Goal: Transaction & Acquisition: Purchase product/service

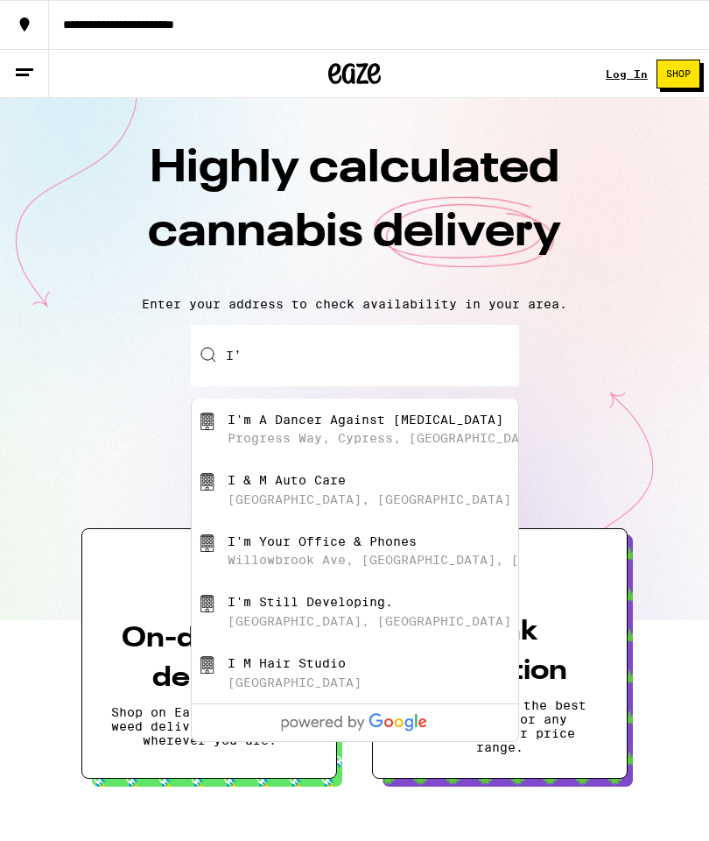
type input "I"
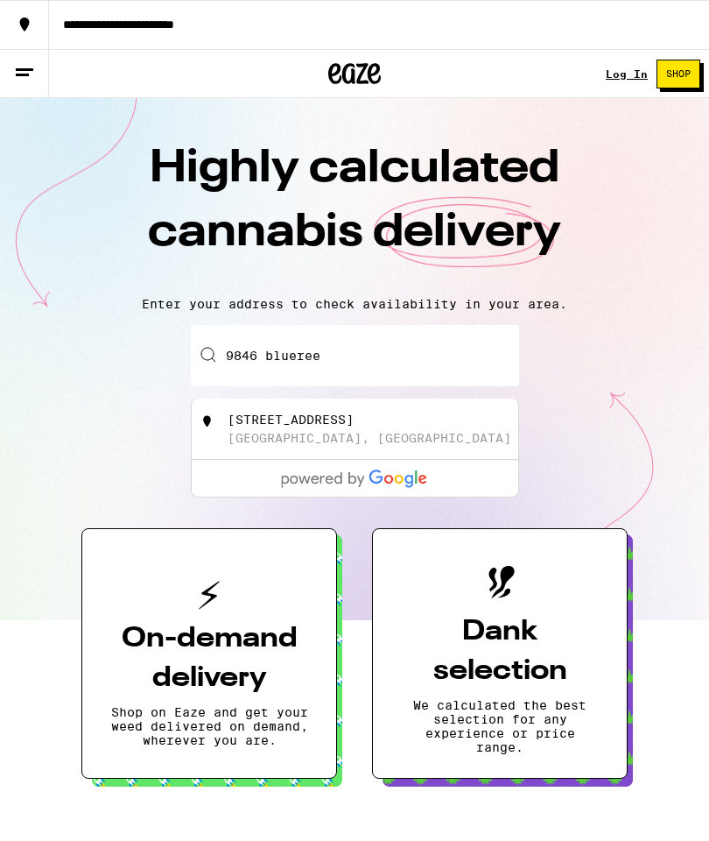
click at [392, 435] on div "[STREET_ADDRESS]" at bounding box center [384, 428] width 313 height 33
type input "[STREET_ADDRESS]"
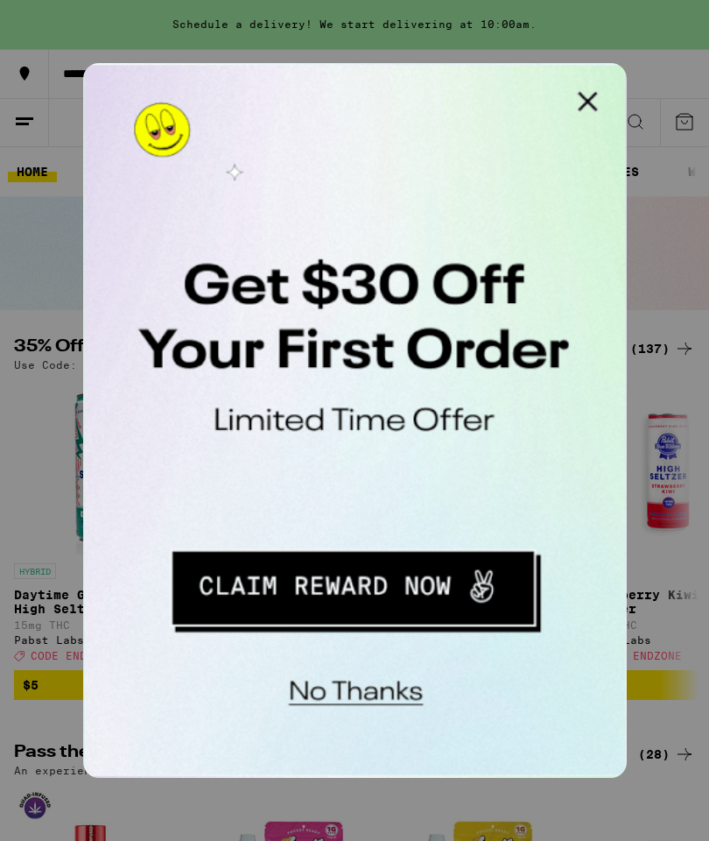
click at [217, 346] on button "No thanks" at bounding box center [198, 346] width 129 height 36
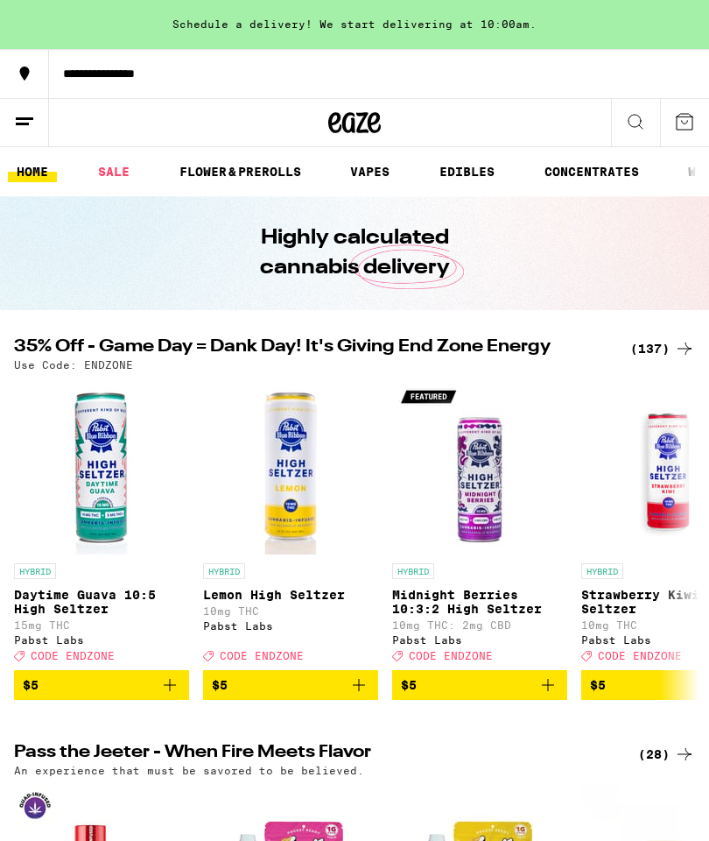
click at [34, 120] on icon at bounding box center [24, 121] width 21 height 21
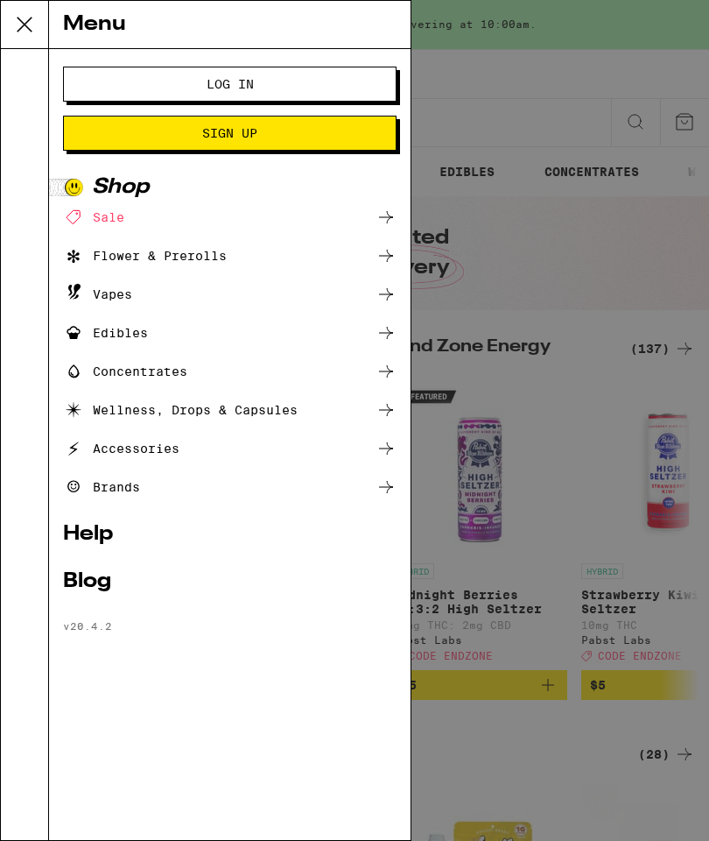
click at [334, 88] on button "Log In" at bounding box center [230, 84] width 334 height 35
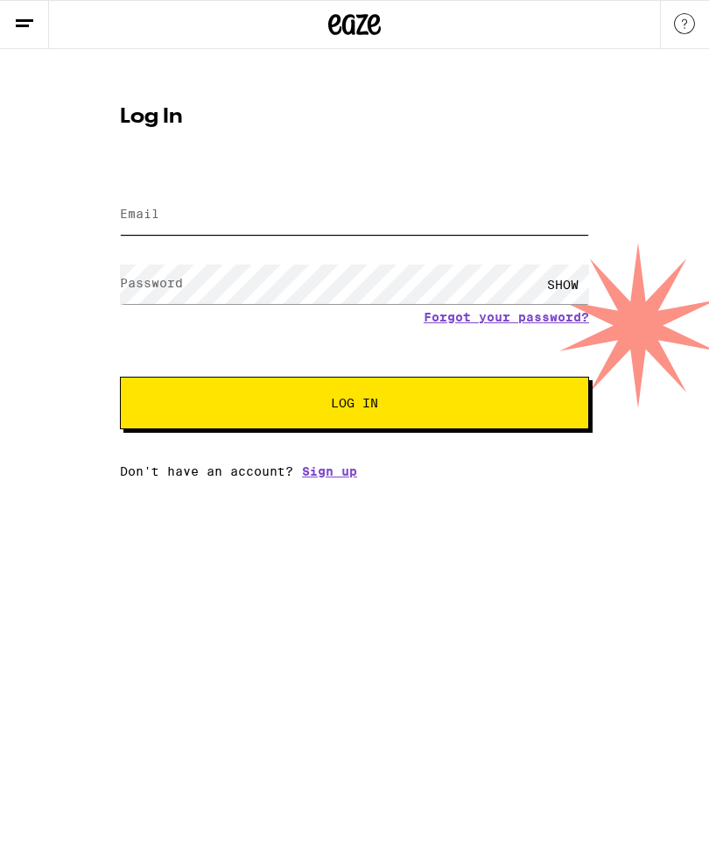
click at [264, 218] on input "Email" at bounding box center [354, 214] width 469 height 39
type input "vprods@yahoo.com"
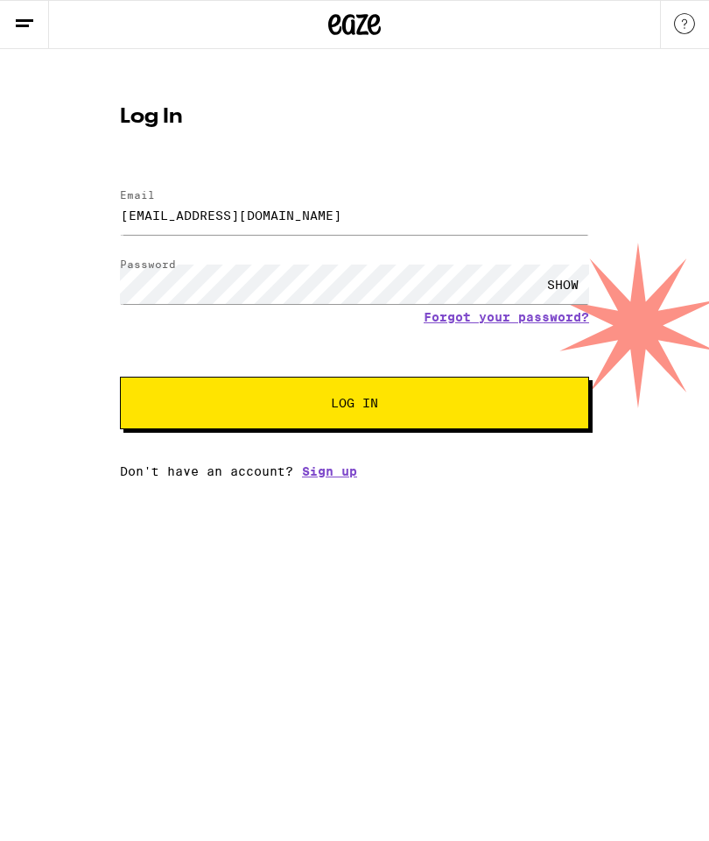
click at [495, 413] on button "Log In" at bounding box center [354, 403] width 469 height 53
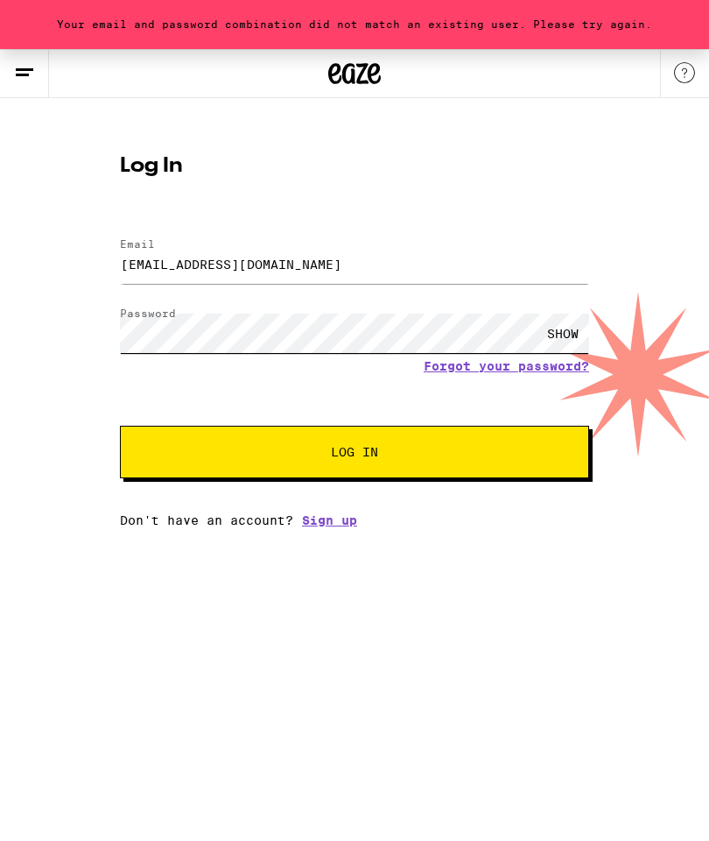
click at [355, 454] on button "Log In" at bounding box center [354, 452] width 469 height 53
click at [348, 449] on span "Log In" at bounding box center [354, 452] width 47 height 12
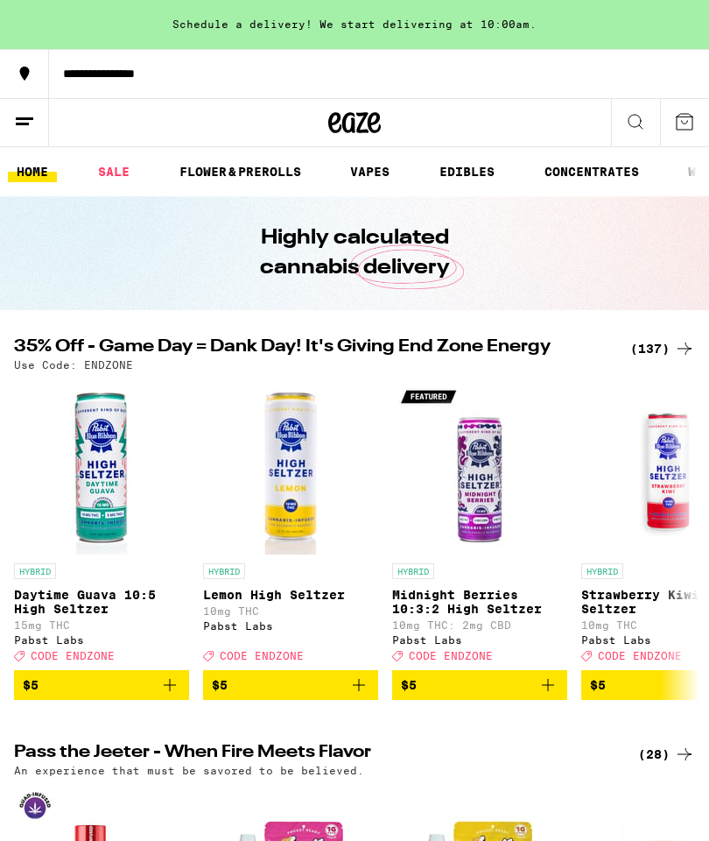
click at [31, 118] on line at bounding box center [25, 118] width 18 height 0
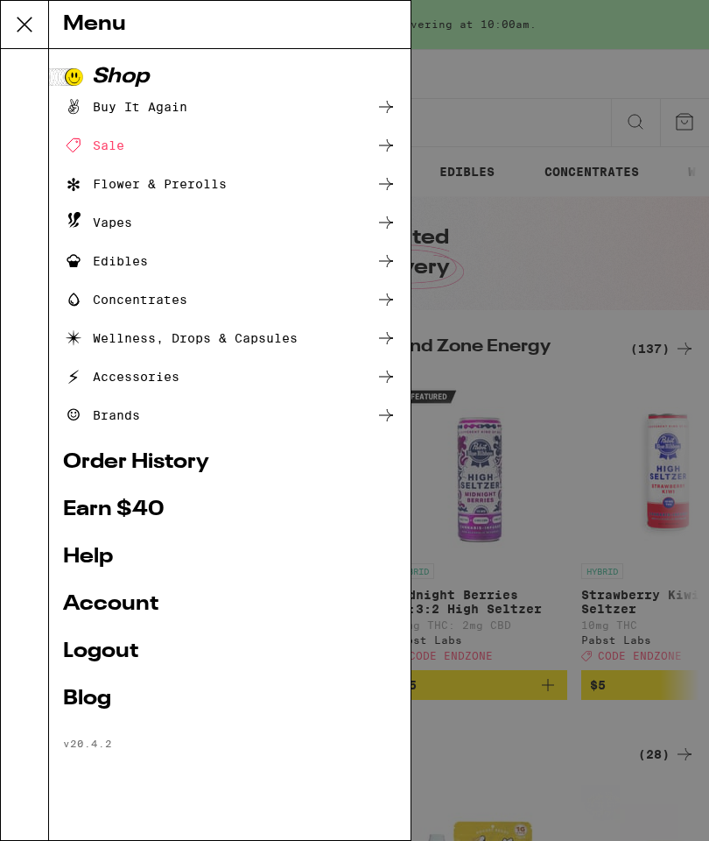
click at [194, 230] on div "Vapes" at bounding box center [230, 222] width 334 height 21
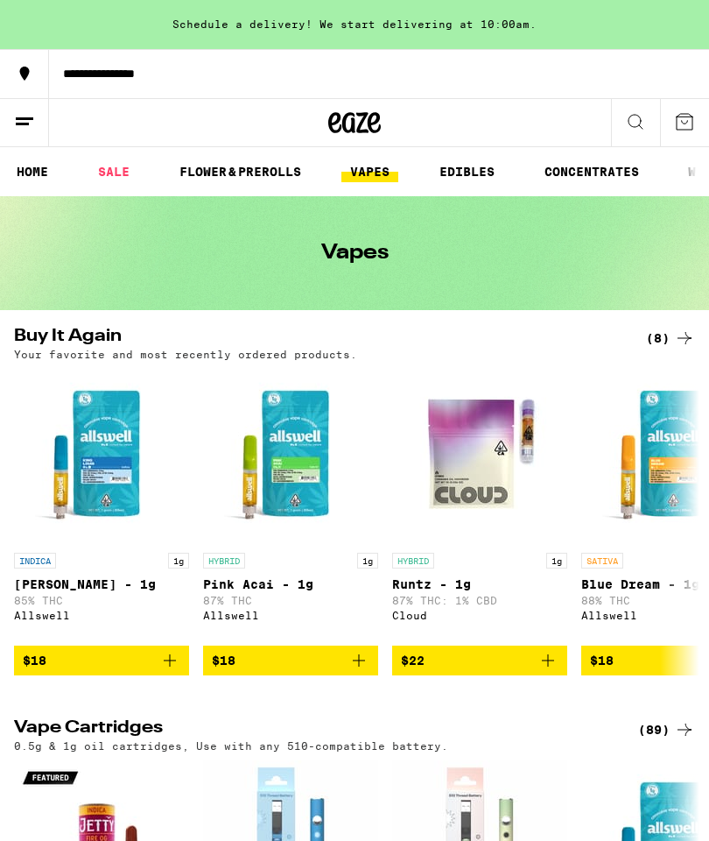
click at [123, 167] on link "SALE" at bounding box center [113, 171] width 49 height 21
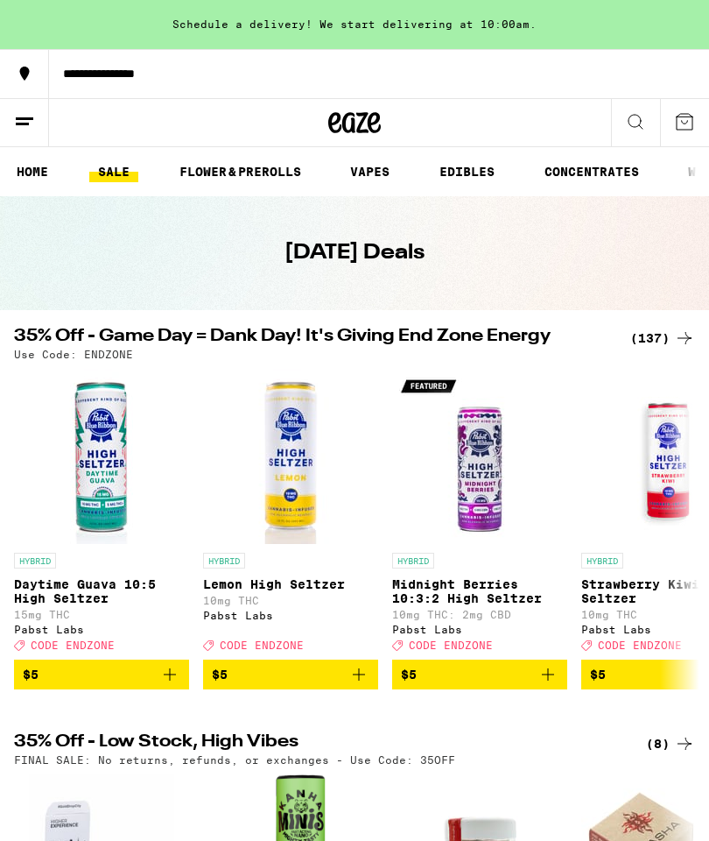
click at [36, 172] on link "HOME" at bounding box center [32, 171] width 49 height 21
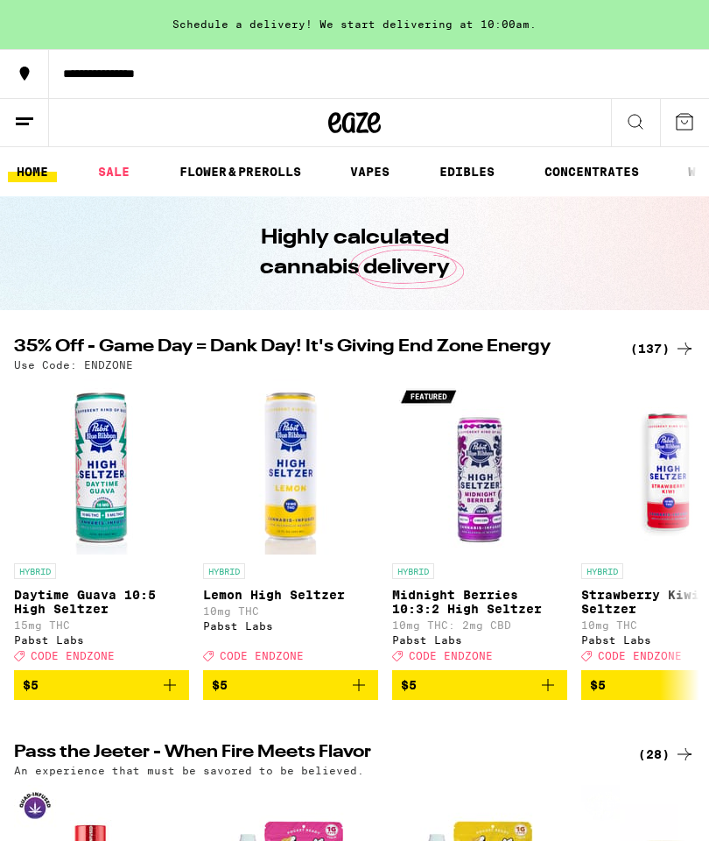
click at [34, 126] on icon at bounding box center [24, 121] width 21 height 21
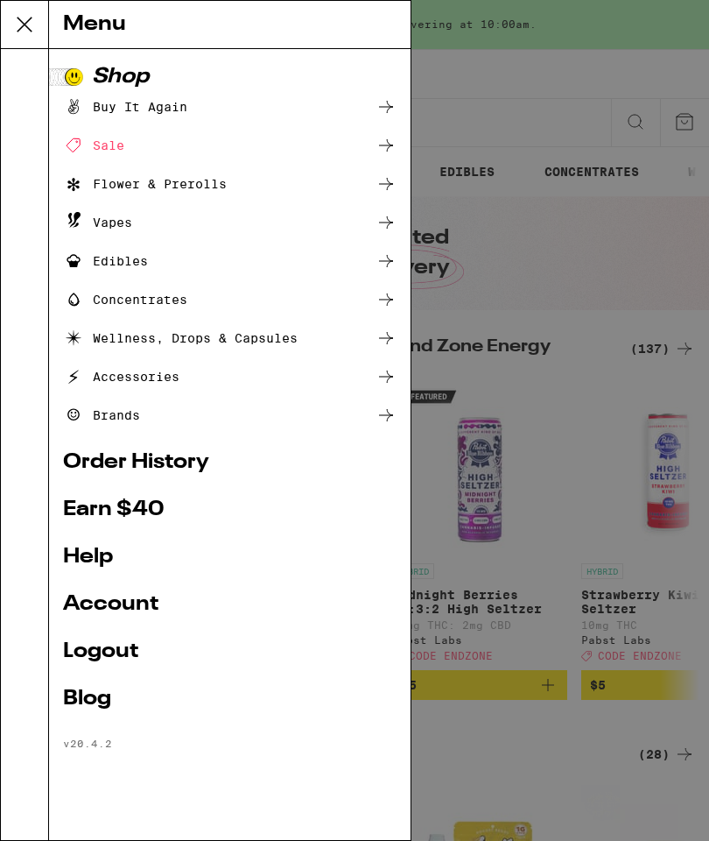
click at [194, 229] on div "Vapes" at bounding box center [230, 222] width 334 height 21
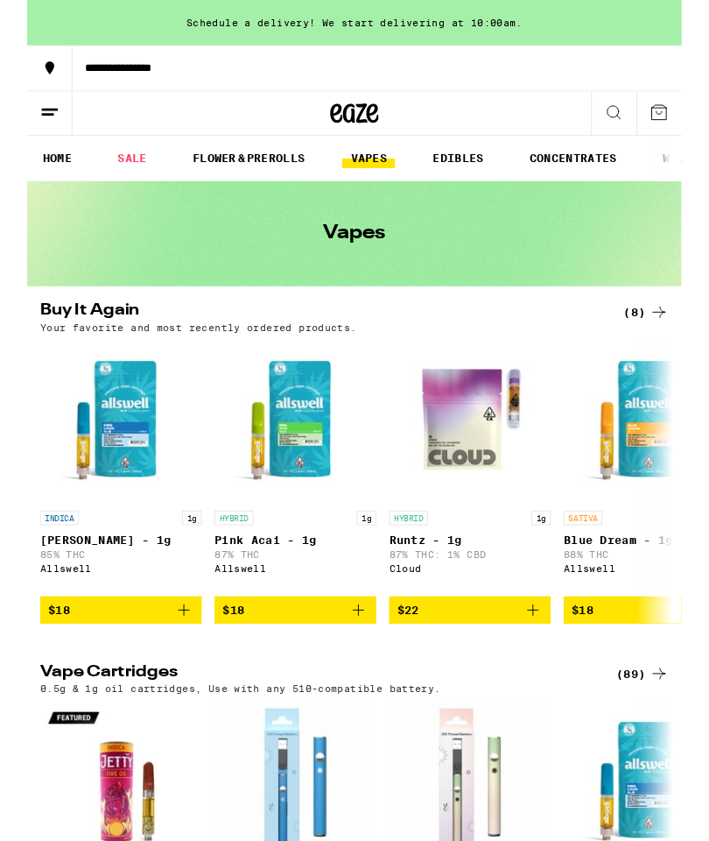
click at [171, 671] on icon "Add to bag" at bounding box center [169, 660] width 21 height 21
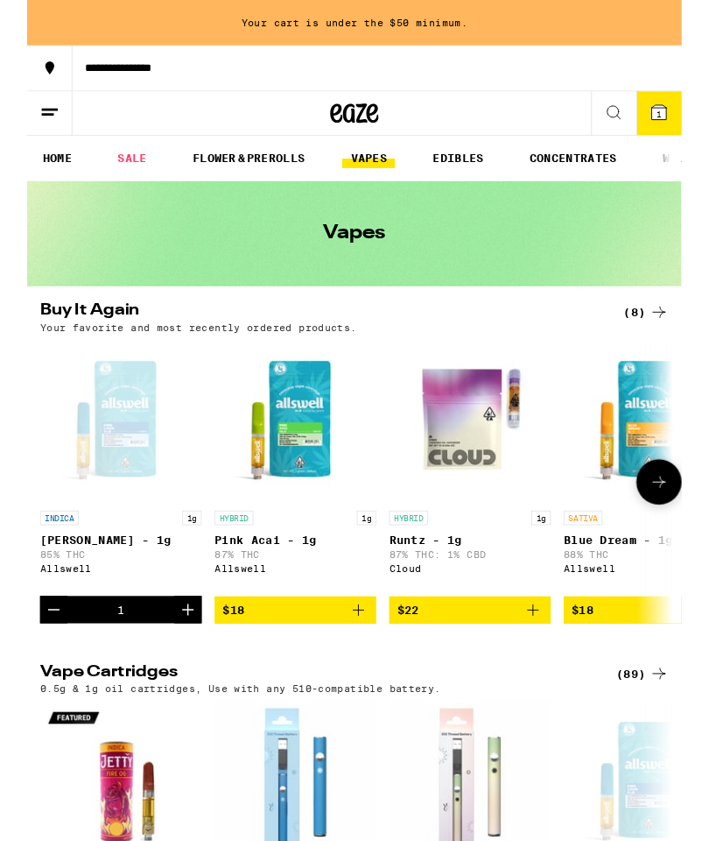
click at [368, 671] on icon "Add to bag" at bounding box center [358, 660] width 21 height 21
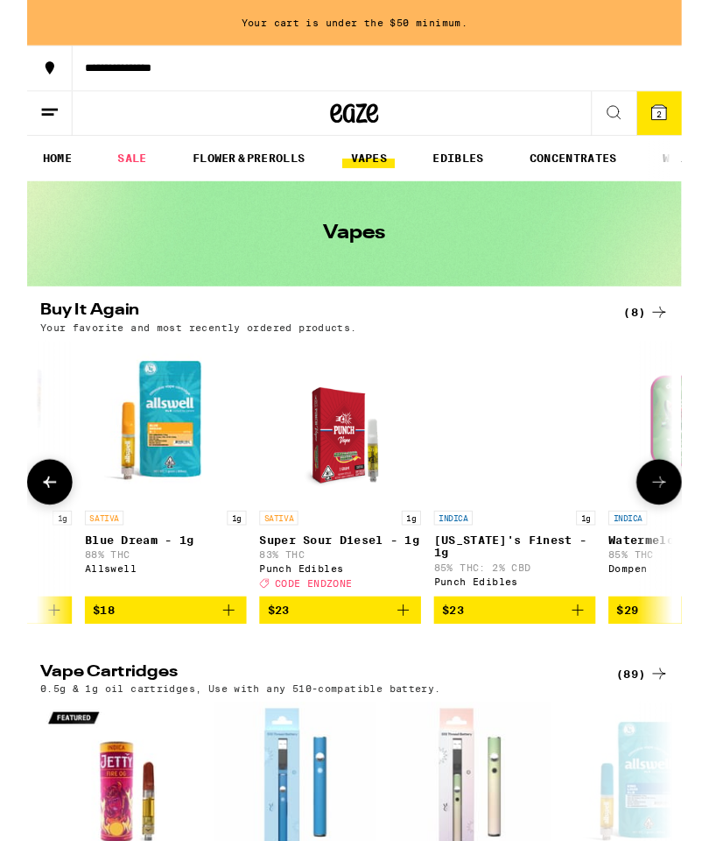
scroll to position [0, 521]
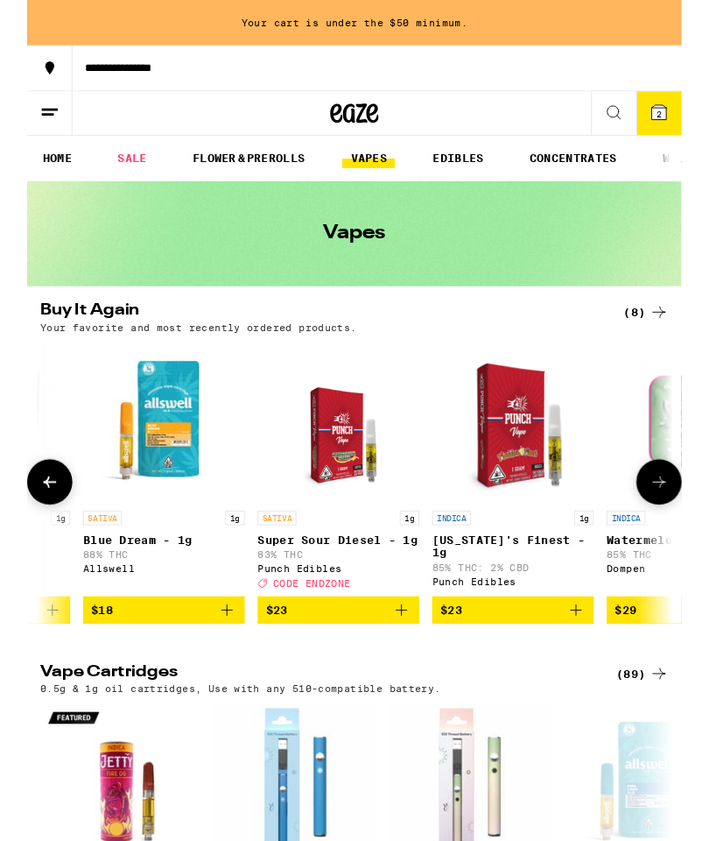
click at [412, 671] on icon "Add to bag" at bounding box center [405, 660] width 21 height 21
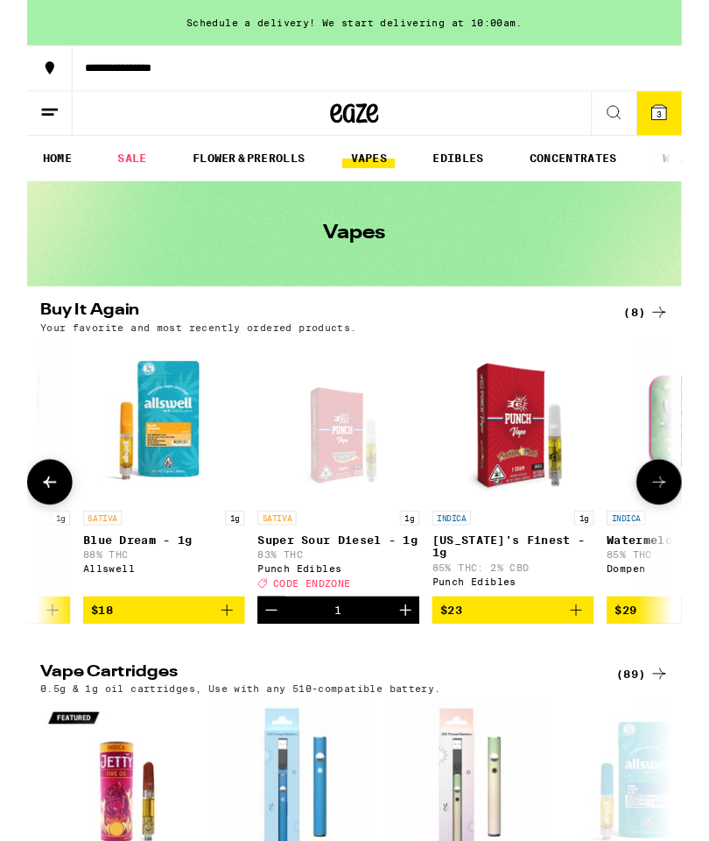
click at [682, 122] on span "3" at bounding box center [684, 123] width 5 height 11
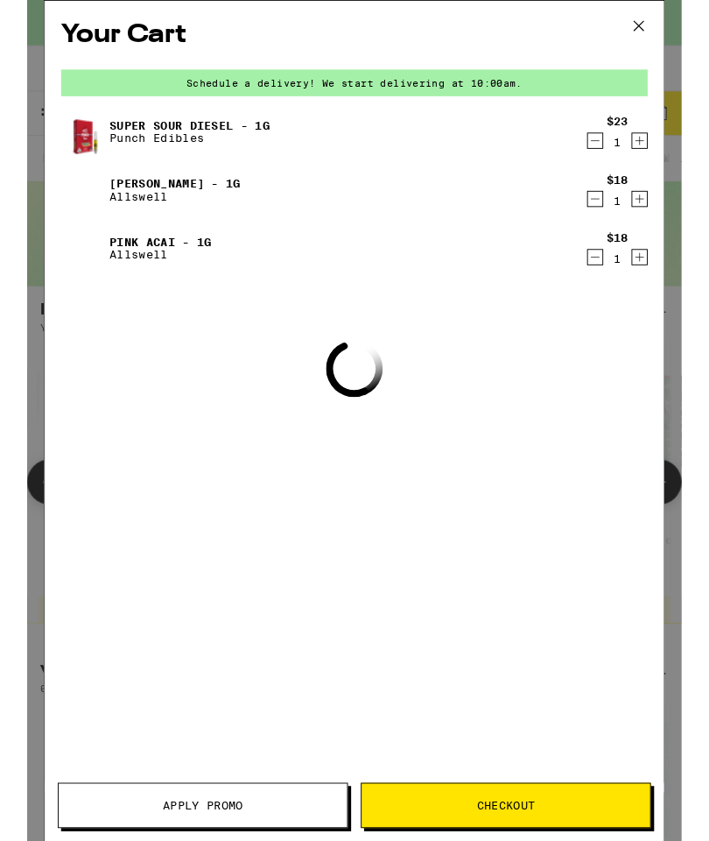
scroll to position [70, 0]
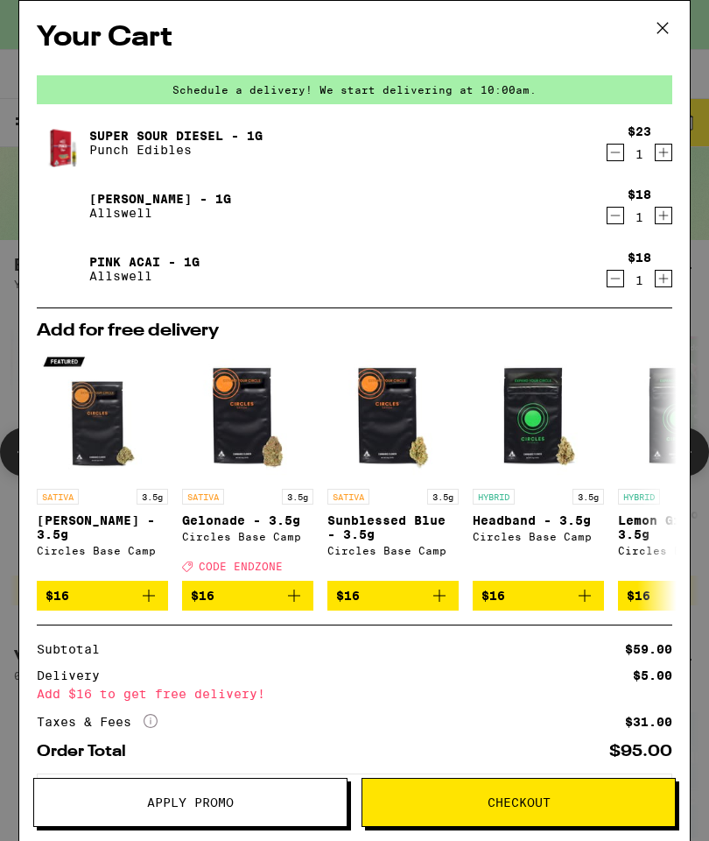
click at [285, 801] on span "Apply Promo" at bounding box center [190, 802] width 313 height 12
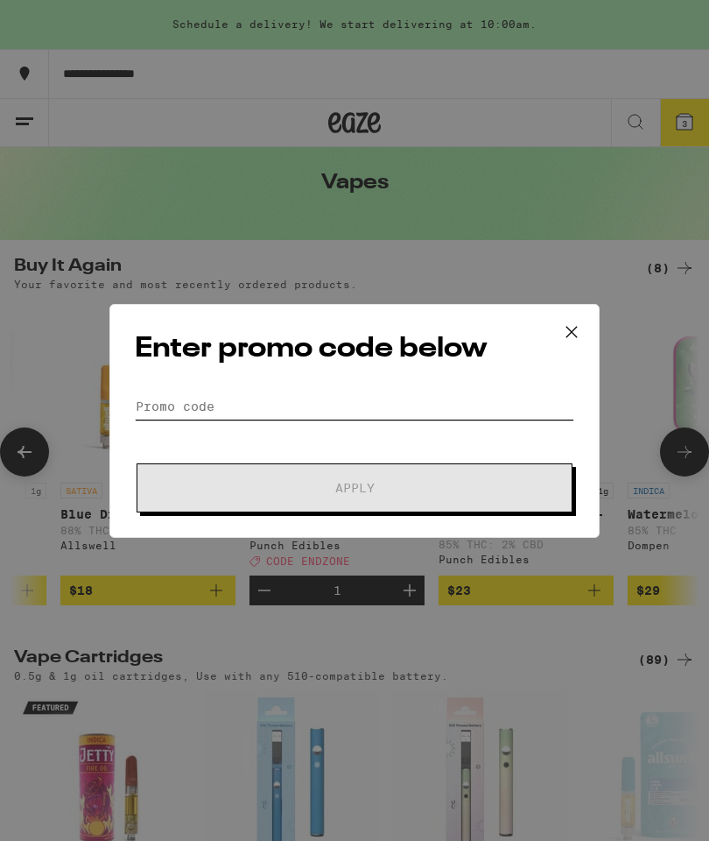
click at [267, 419] on input "Promo Code" at bounding box center [355, 406] width 440 height 26
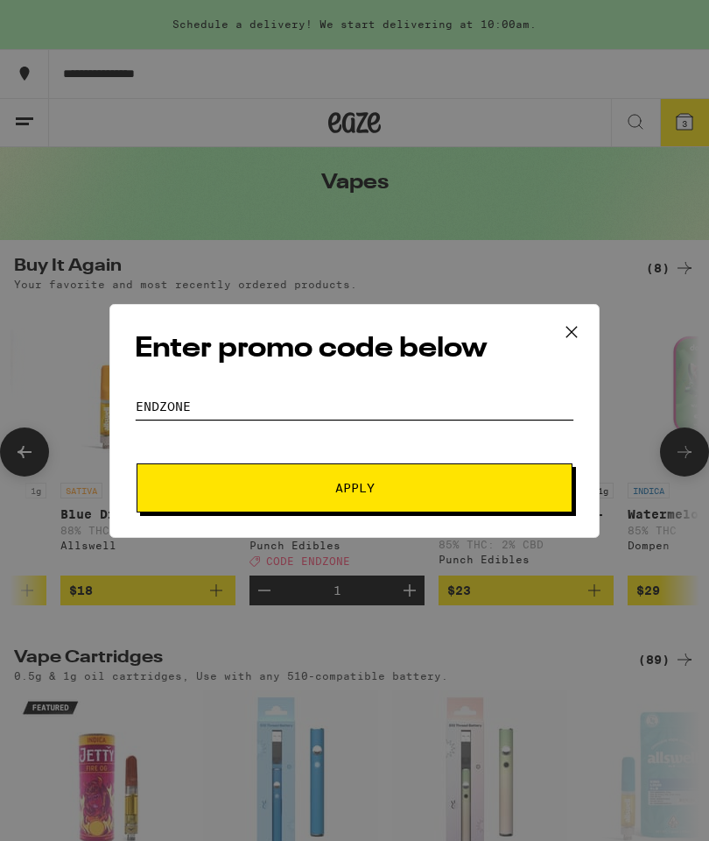
type input "Endzone"
click at [403, 494] on span "Apply" at bounding box center [354, 488] width 315 height 12
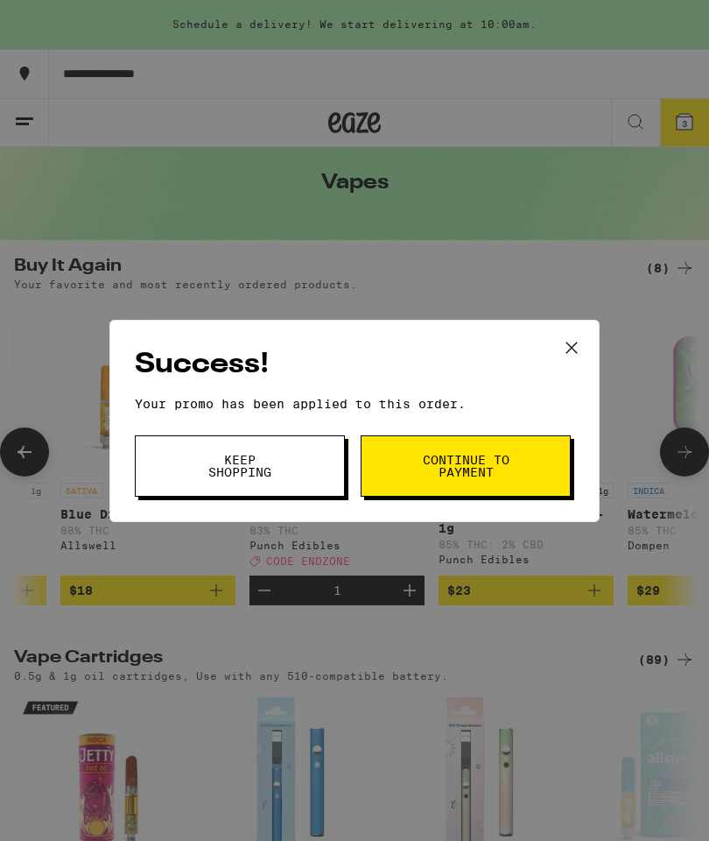
click at [461, 465] on span "Continue to payment" at bounding box center [465, 466] width 89 height 25
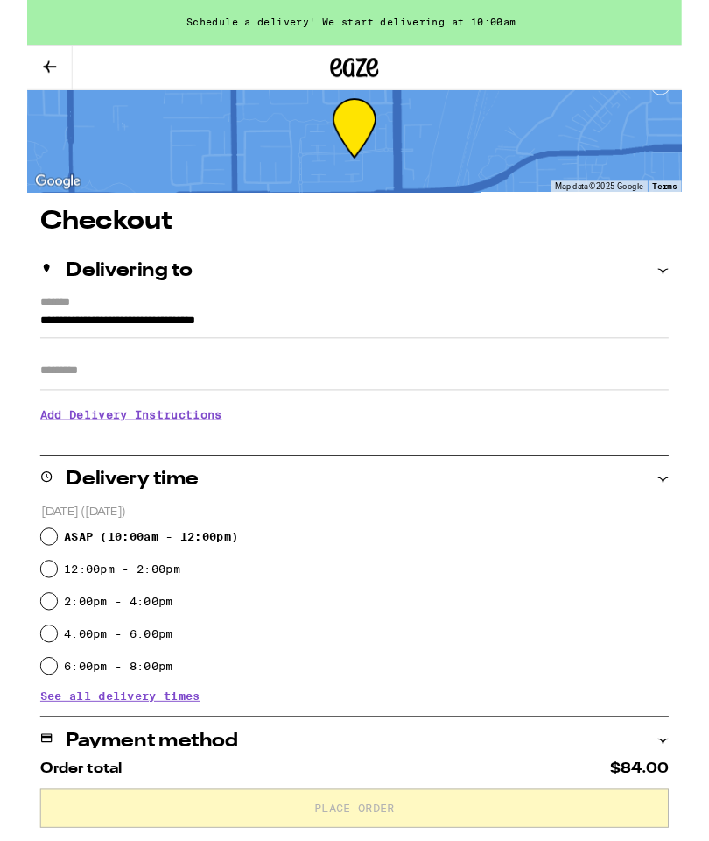
scroll to position [29, 0]
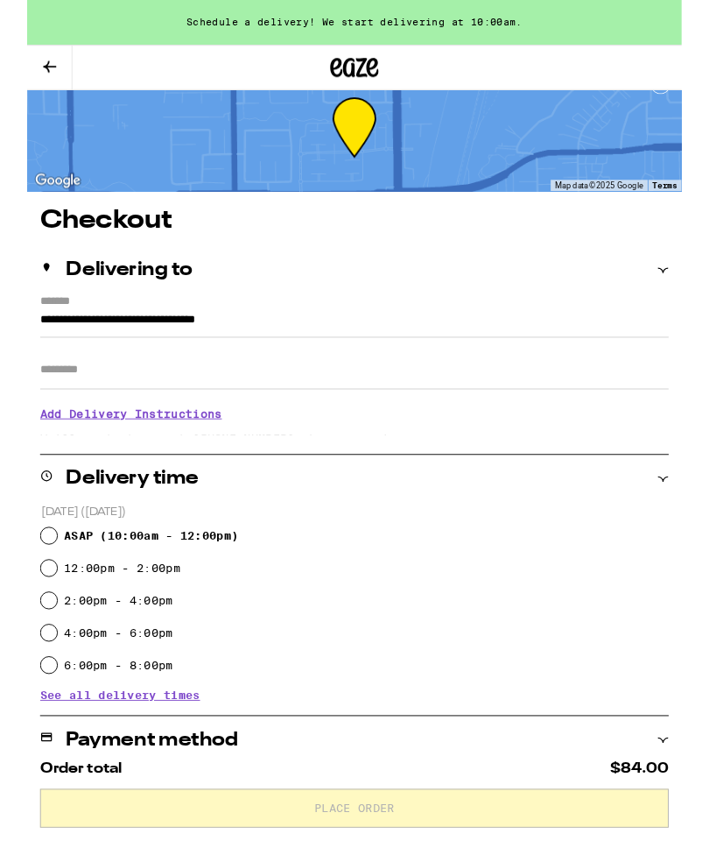
click at [31, 572] on div "ASAP ( 10:00am - 12:00pm )" at bounding box center [355, 580] width 680 height 35
click at [33, 577] on div "ASAP ( 10:00am - 12:00pm )" at bounding box center [355, 580] width 680 height 35
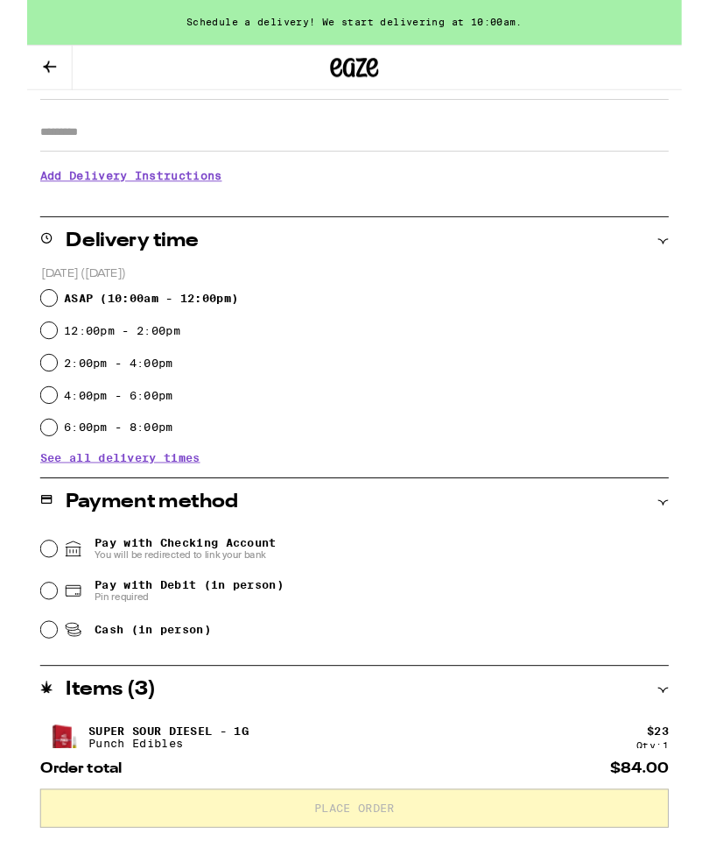
scroll to position [287, 0]
click at [32, 686] on input "Cash (in person)" at bounding box center [24, 681] width 18 height 18
radio input "true"
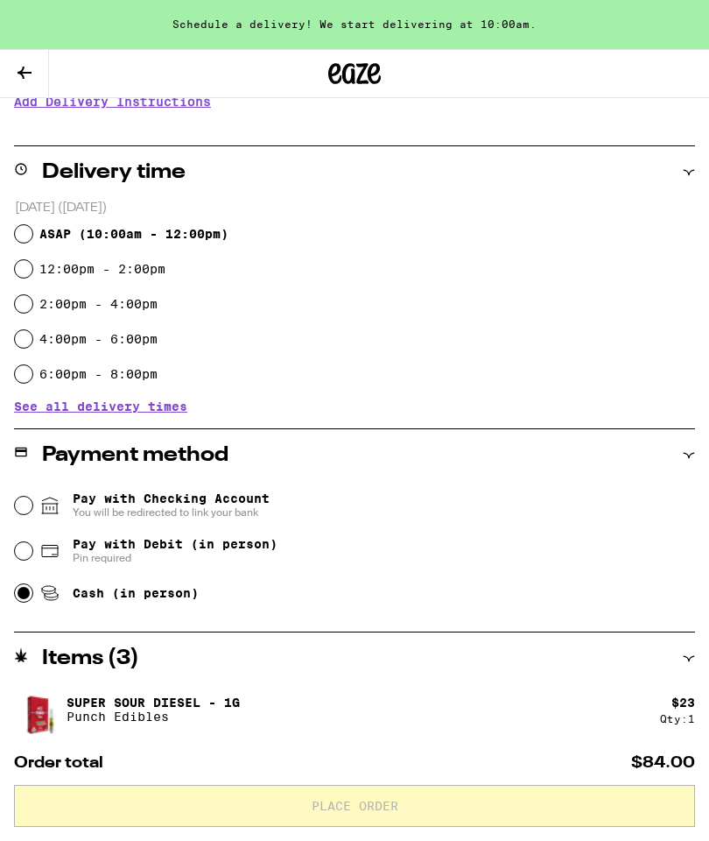
scroll to position [375, 0]
click at [32, 232] on input "ASAP ( 10:00am - 12:00pm )" at bounding box center [24, 235] width 18 height 18
radio input "true"
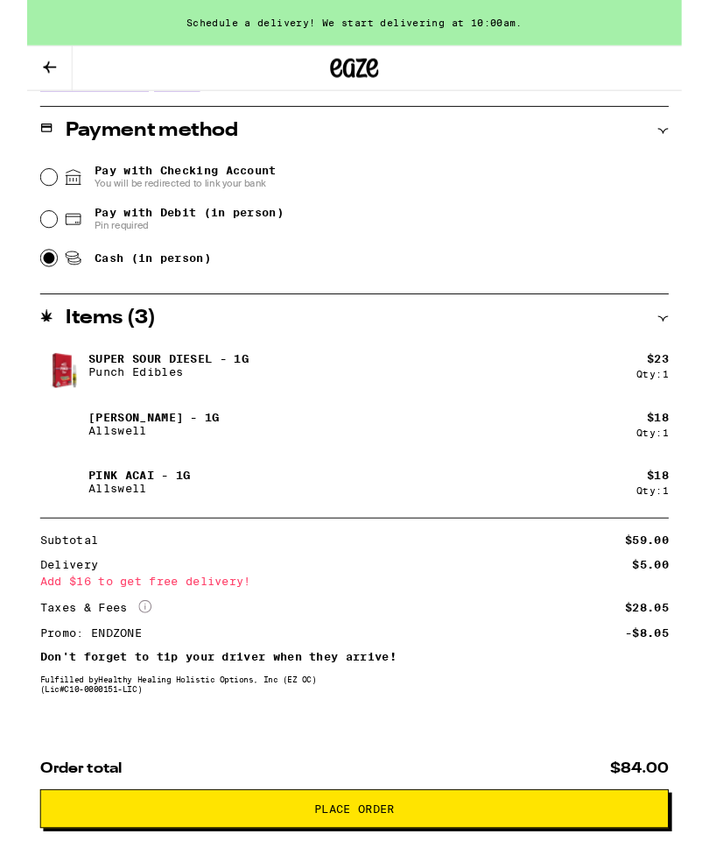
scroll to position [707, 0]
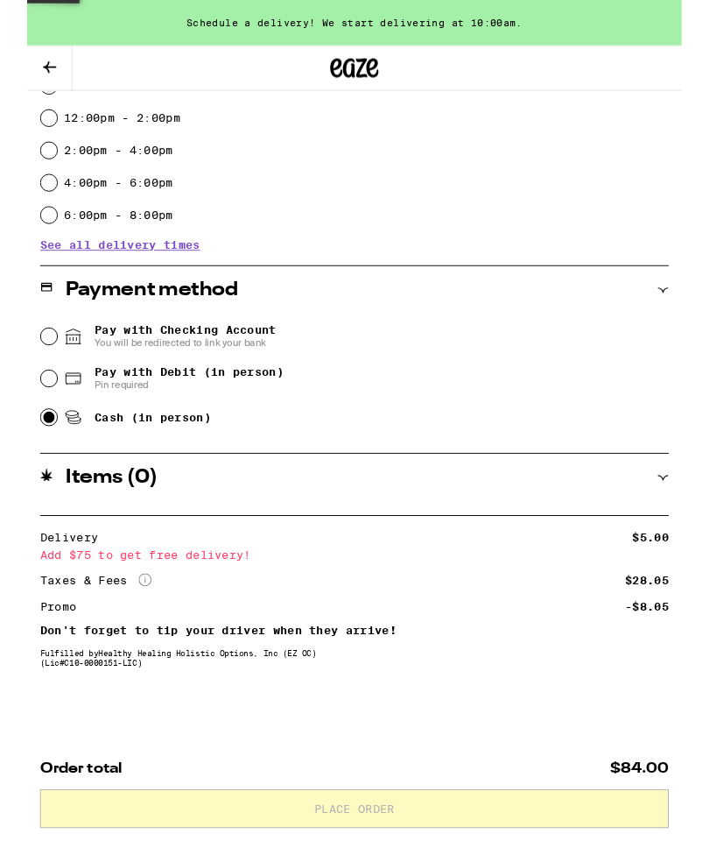
scroll to position [0, 0]
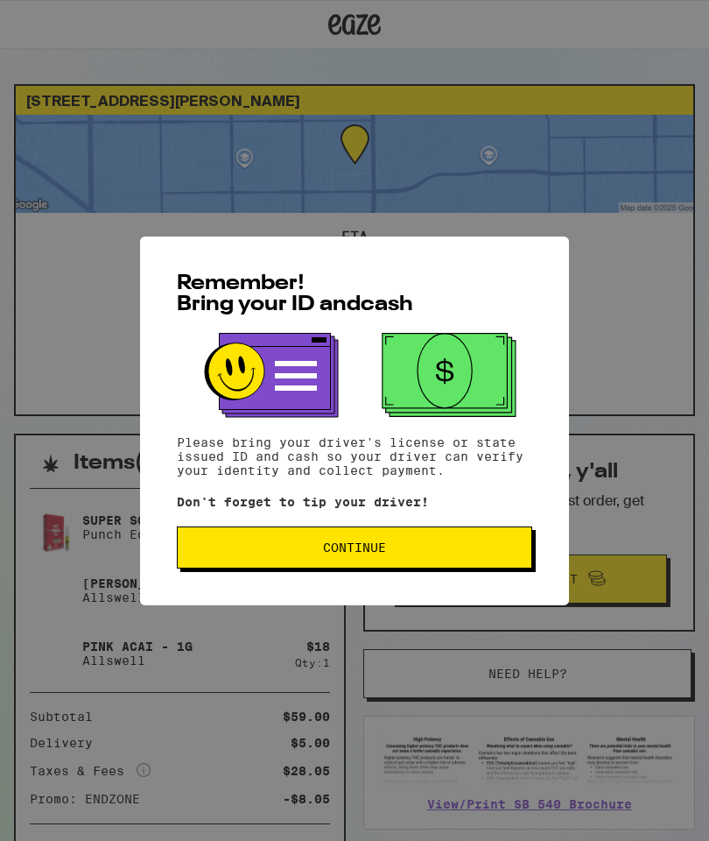
click at [513, 553] on span "Continue" at bounding box center [355, 547] width 326 height 12
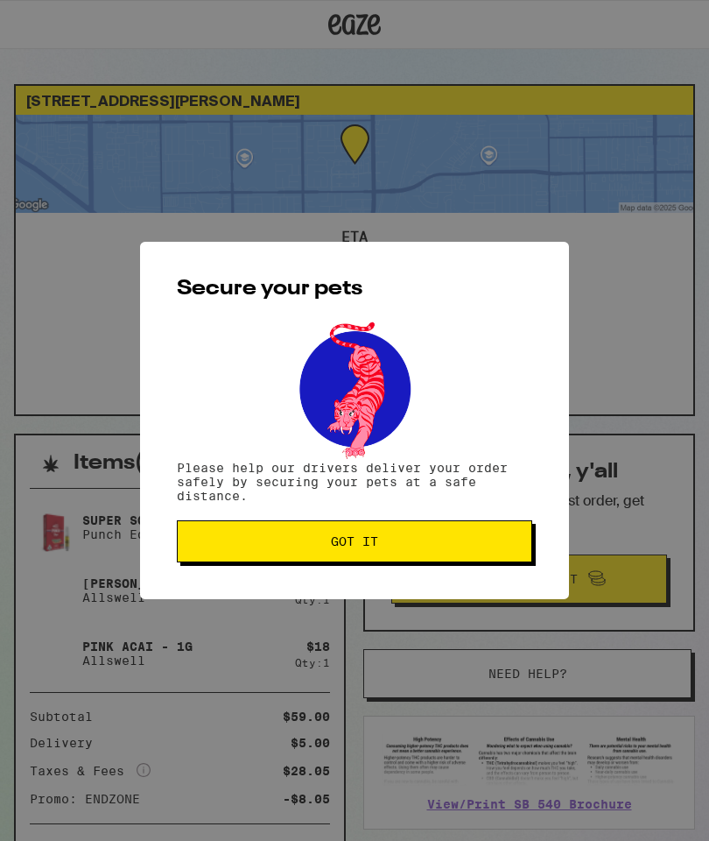
click at [514, 546] on span "Got it" at bounding box center [355, 541] width 326 height 12
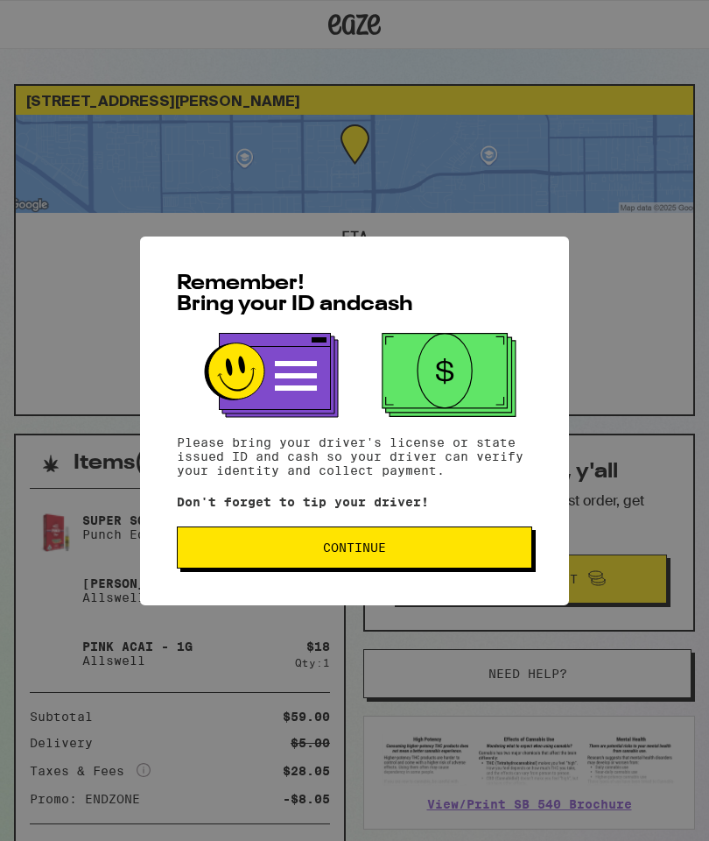
click at [444, 553] on span "Continue" at bounding box center [355, 547] width 326 height 12
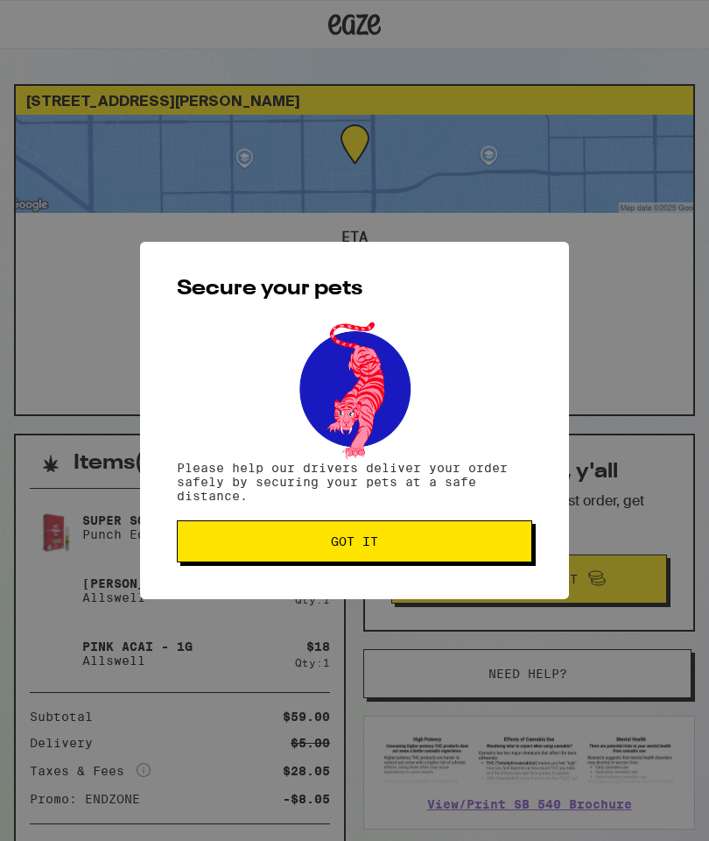
click at [457, 543] on span "Got it" at bounding box center [355, 541] width 326 height 12
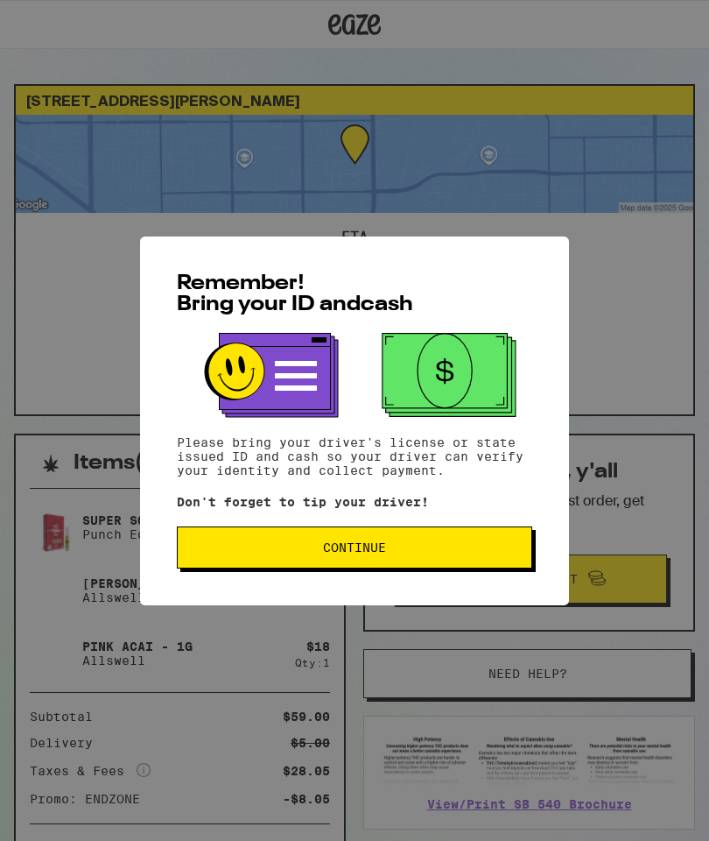
click at [425, 553] on span "Continue" at bounding box center [355, 547] width 326 height 12
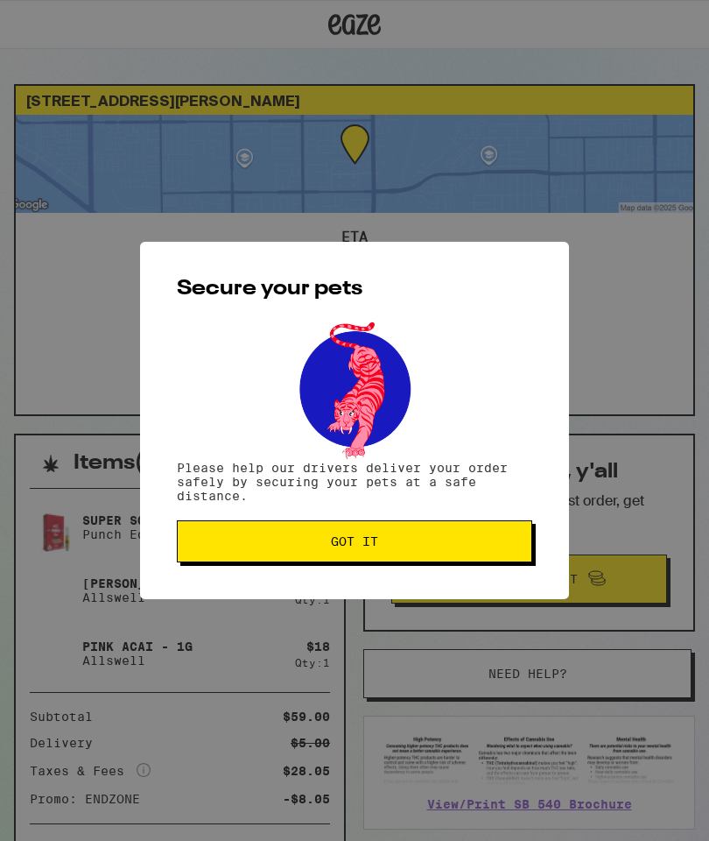
click at [430, 547] on span "Got it" at bounding box center [355, 541] width 326 height 12
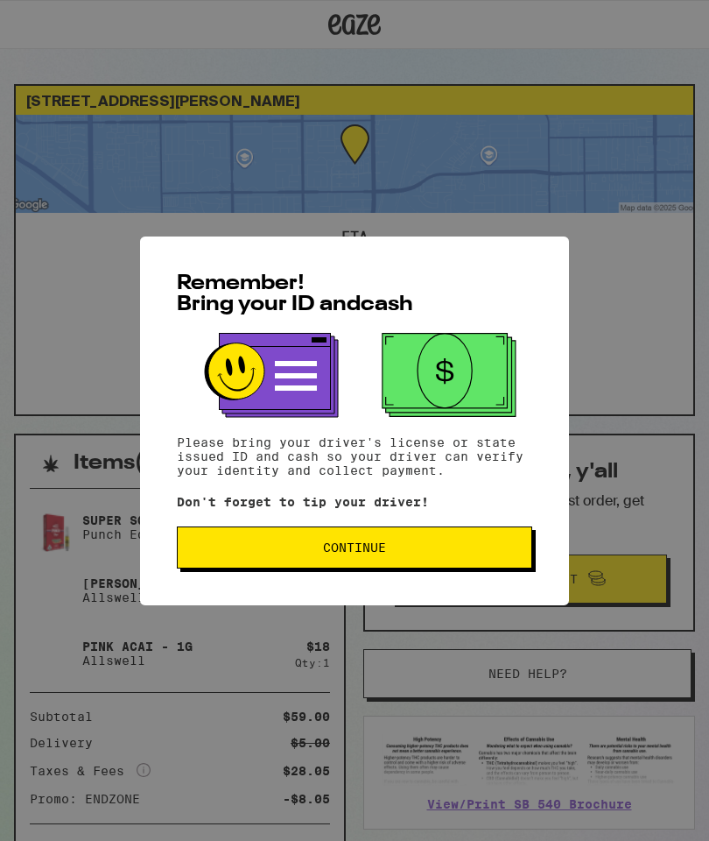
click at [443, 553] on span "Continue" at bounding box center [355, 547] width 326 height 12
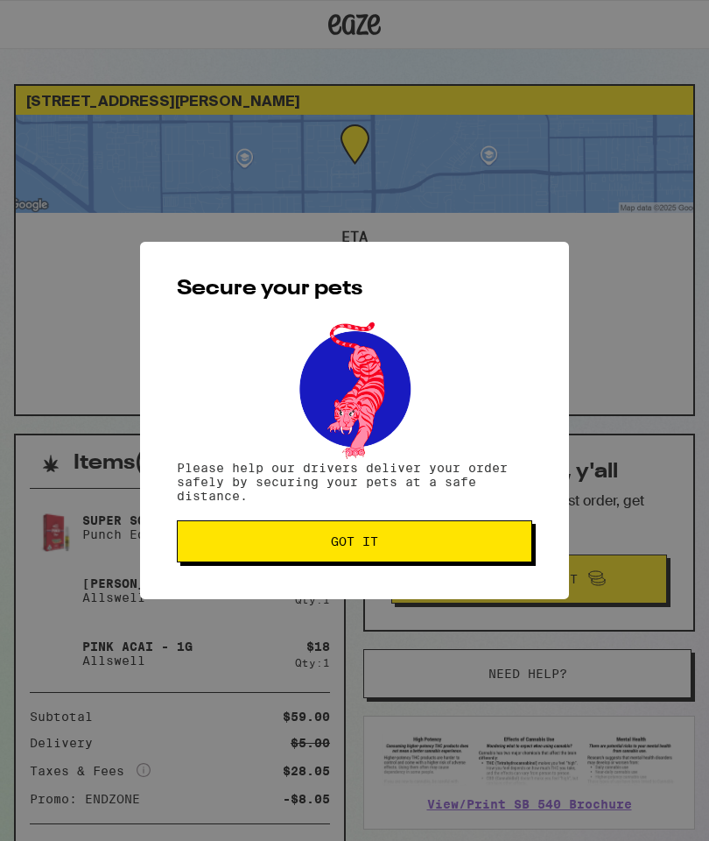
click at [389, 547] on span "Got it" at bounding box center [355, 541] width 326 height 12
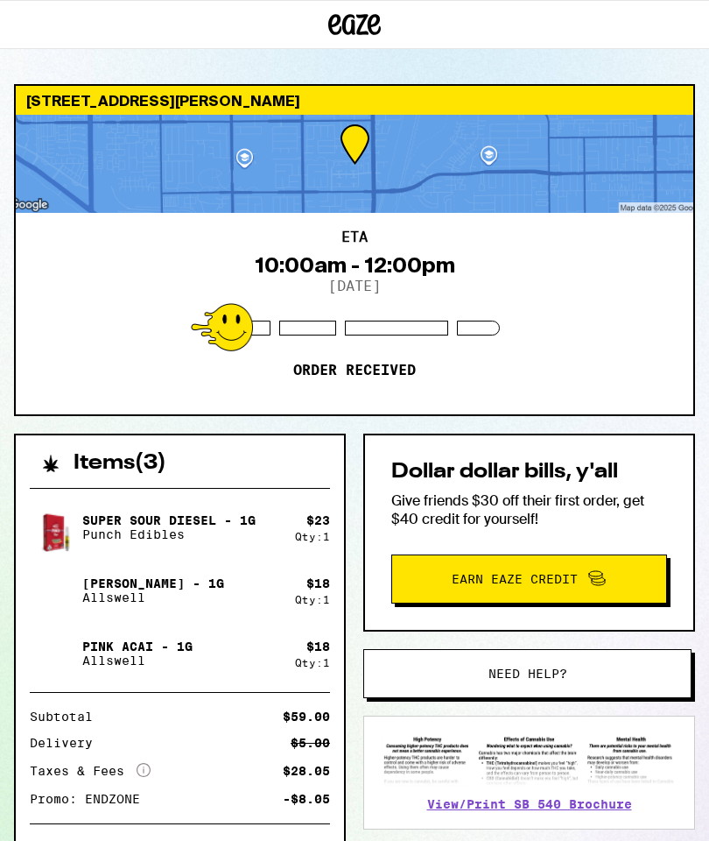
click at [626, 192] on div at bounding box center [355, 164] width 678 height 98
click at [377, 685] on button "Need help?" at bounding box center [527, 673] width 328 height 49
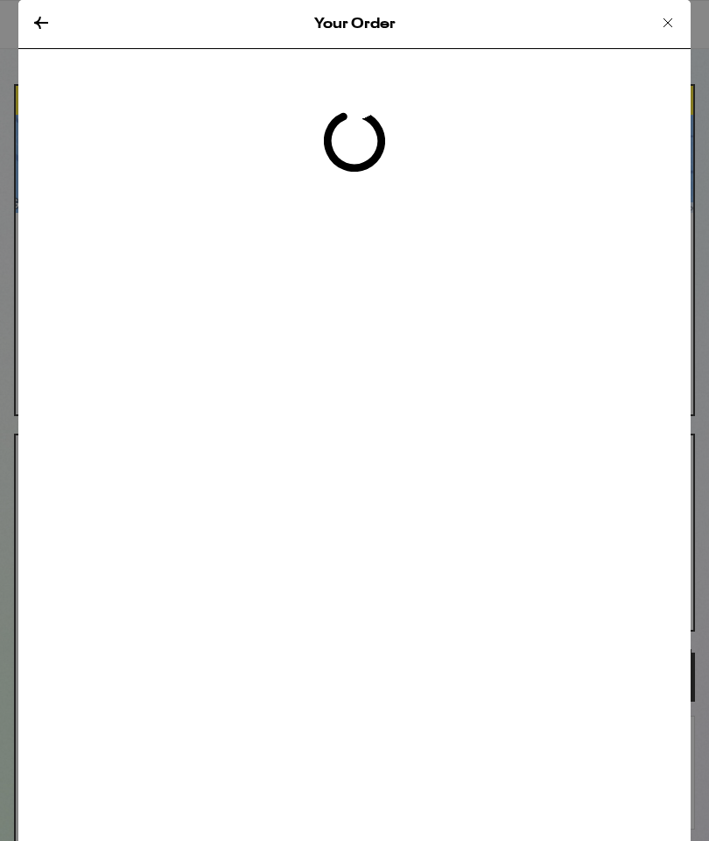
click at [377, 49] on div "Your Order" at bounding box center [354, 24] width 672 height 49
click at [377, 680] on div "Your Order Loading" at bounding box center [354, 420] width 672 height 841
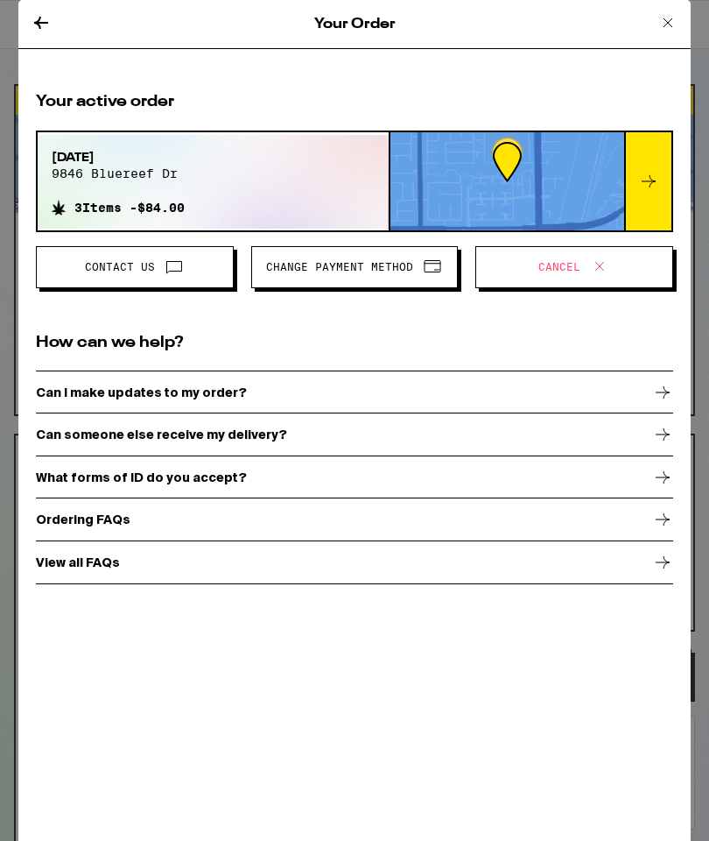
click at [48, 22] on icon at bounding box center [41, 23] width 14 height 12
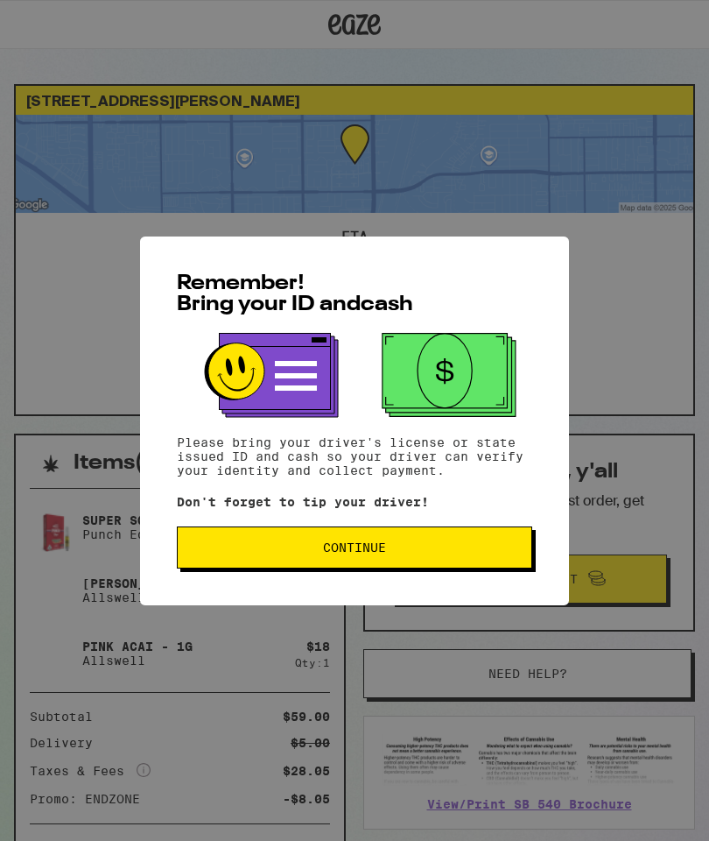
click at [466, 553] on span "Continue" at bounding box center [355, 547] width 326 height 12
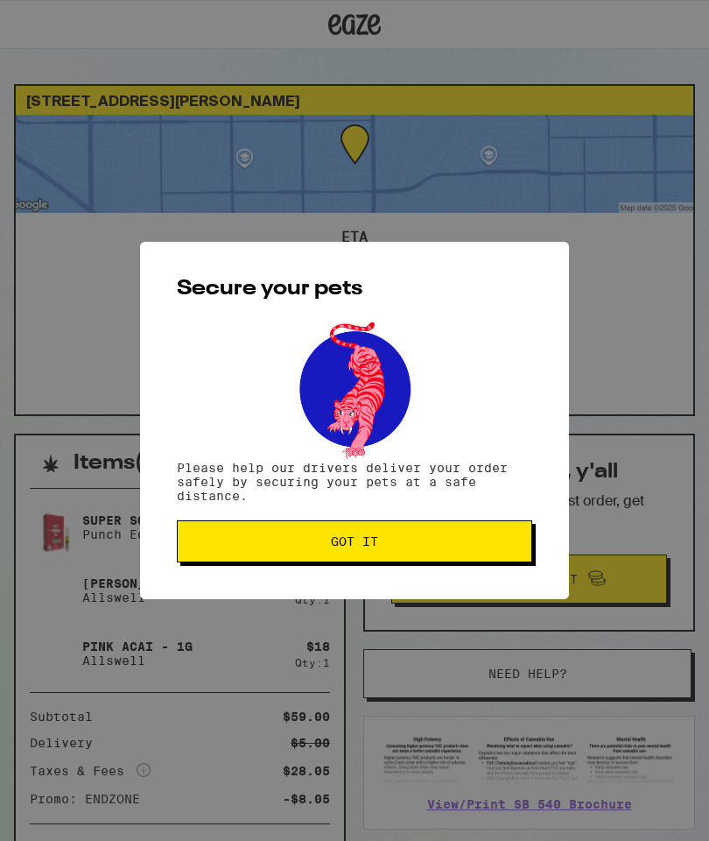
click at [449, 558] on button "Got it" at bounding box center [354, 541] width 355 height 42
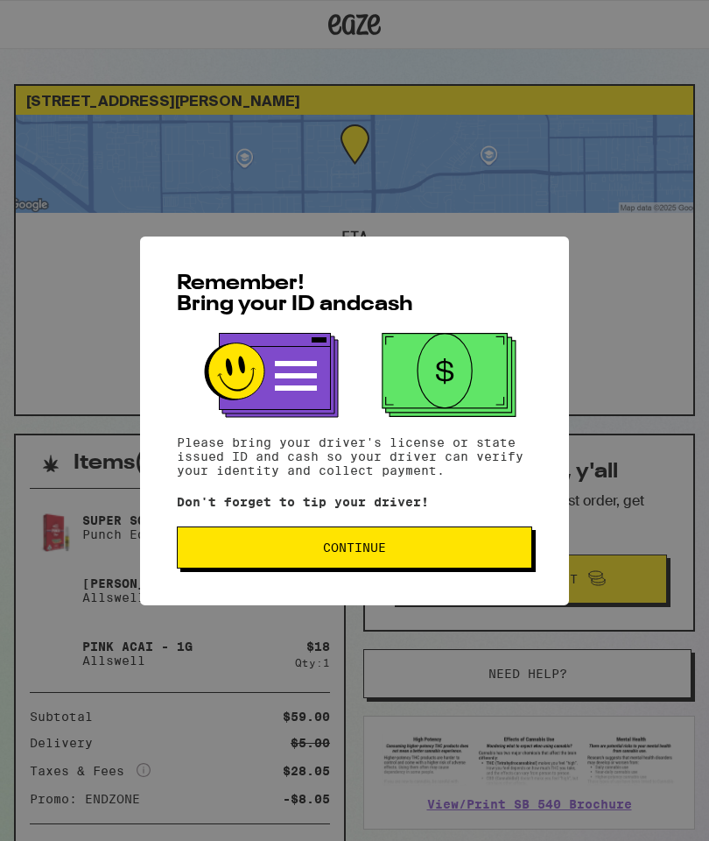
click at [472, 546] on button "Continue" at bounding box center [354, 547] width 355 height 42
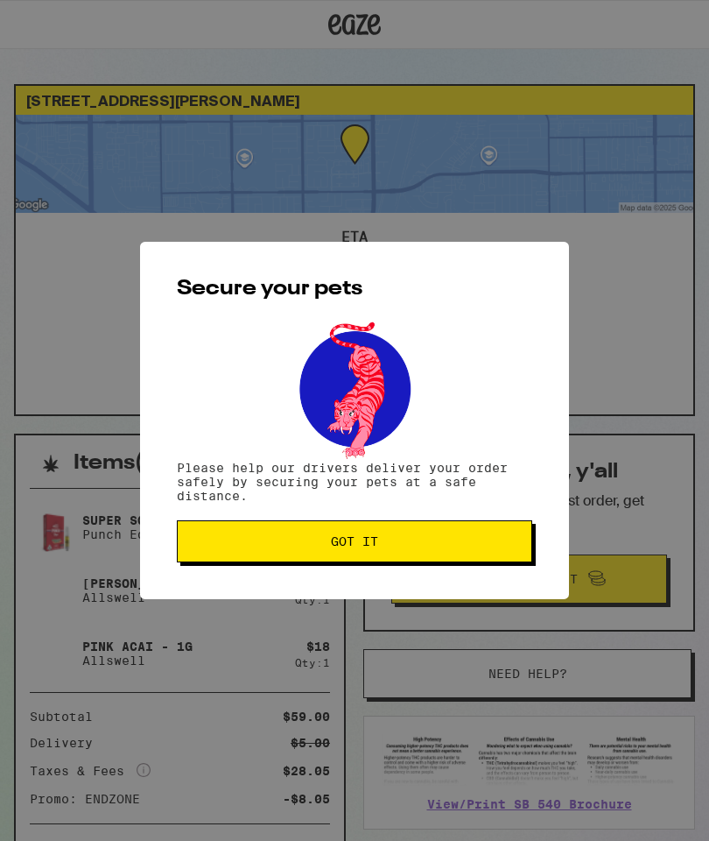
click at [483, 547] on span "Got it" at bounding box center [355, 541] width 326 height 12
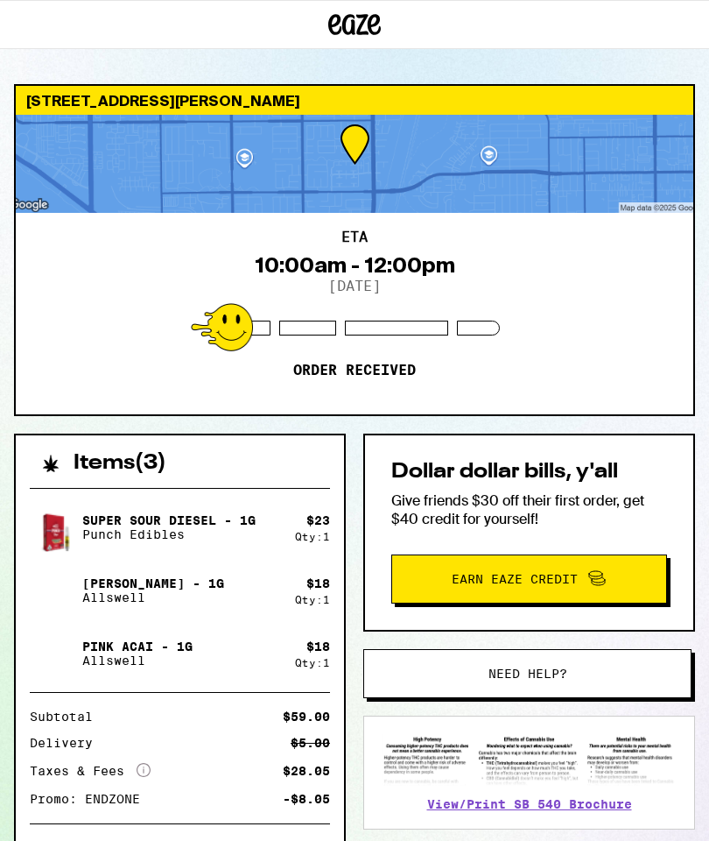
click at [174, 649] on p "Pink Acai - 1g" at bounding box center [137, 646] width 110 height 14
click at [136, 451] on div "Items ( 3 )" at bounding box center [180, 454] width 328 height 39
click at [134, 462] on h2 "Items ( 3 )" at bounding box center [120, 463] width 93 height 21
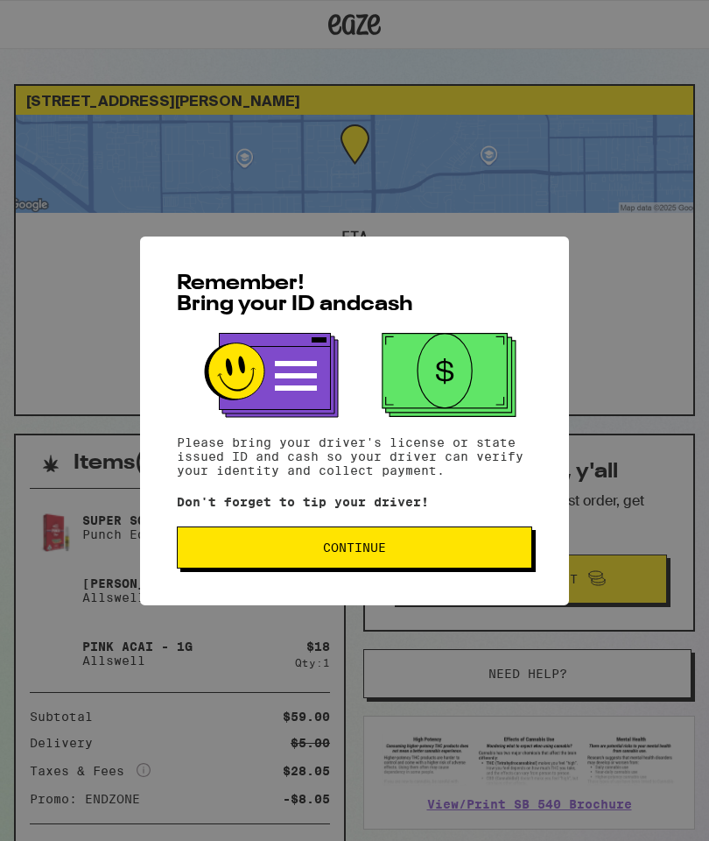
click at [493, 553] on span "Continue" at bounding box center [355, 547] width 326 height 12
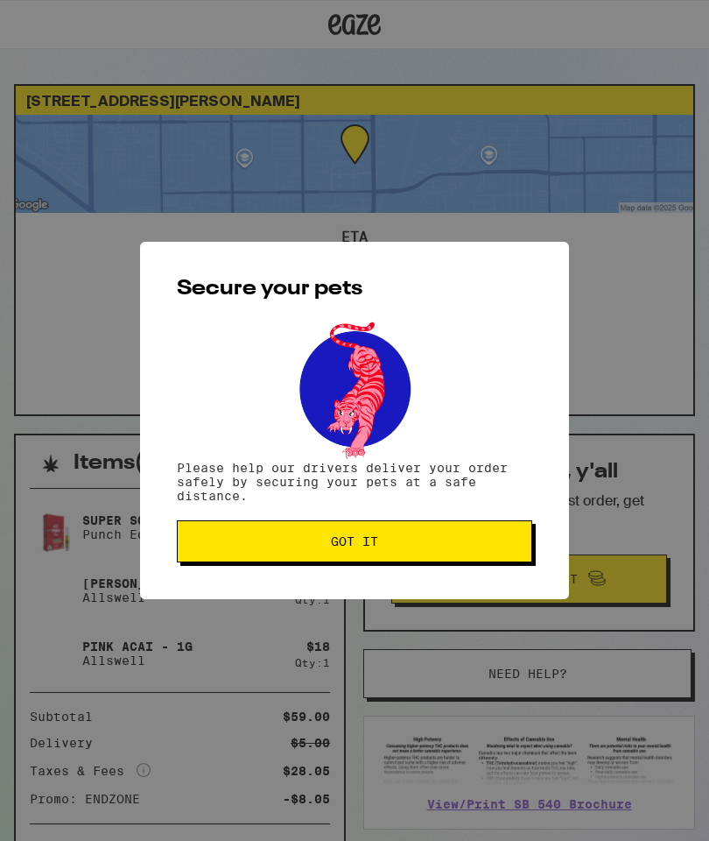
click at [491, 559] on button "Got it" at bounding box center [354, 541] width 355 height 42
